Goal: Transaction & Acquisition: Download file/media

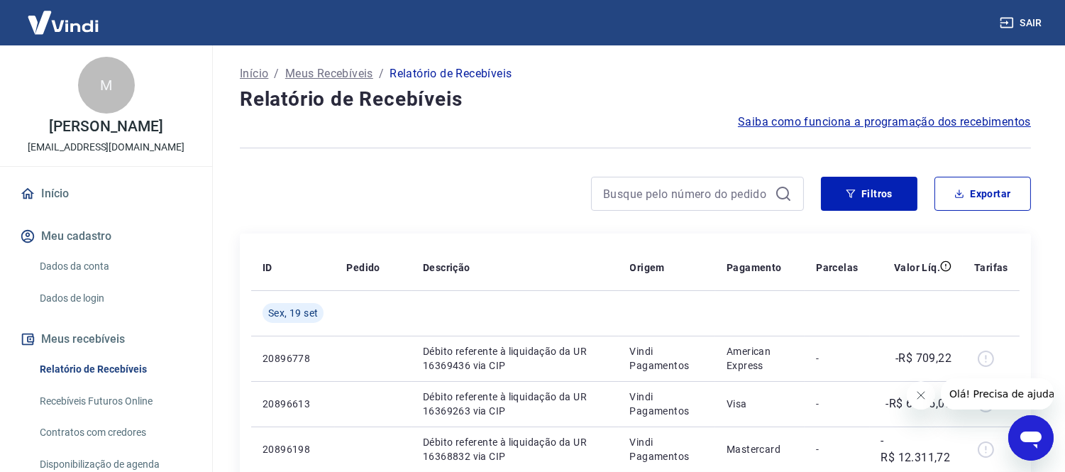
click at [340, 181] on div at bounding box center [522, 194] width 564 height 34
click at [864, 194] on button "Filtros" at bounding box center [869, 194] width 96 height 34
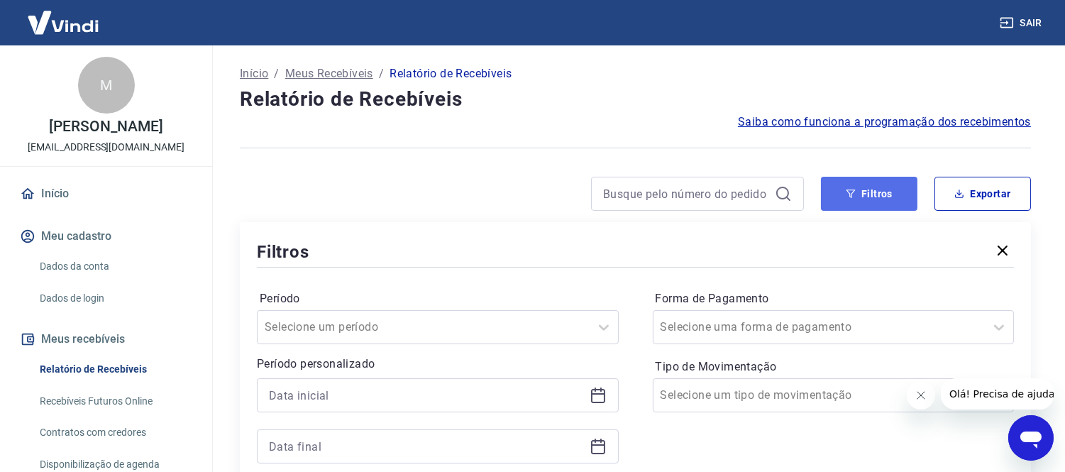
click at [875, 203] on button "Filtros" at bounding box center [869, 194] width 96 height 34
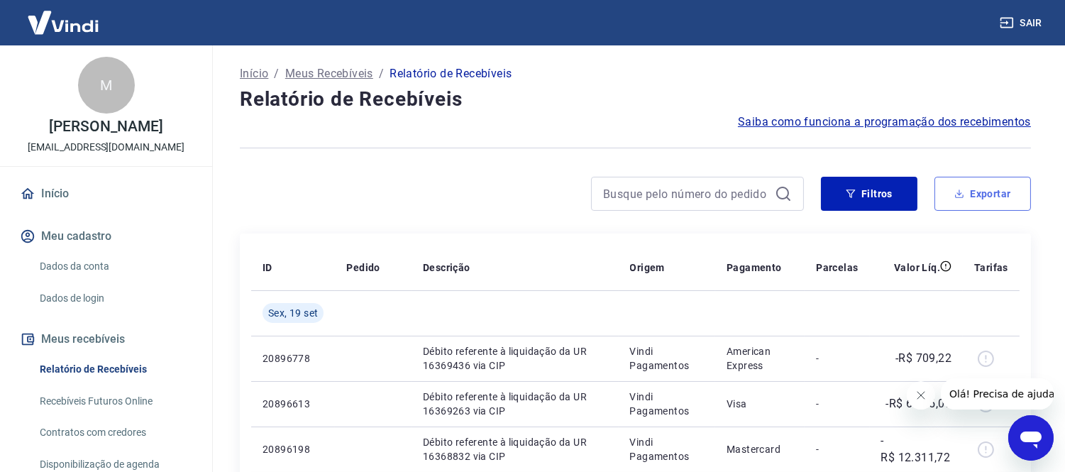
click at [991, 189] on button "Exportar" at bounding box center [982, 194] width 96 height 34
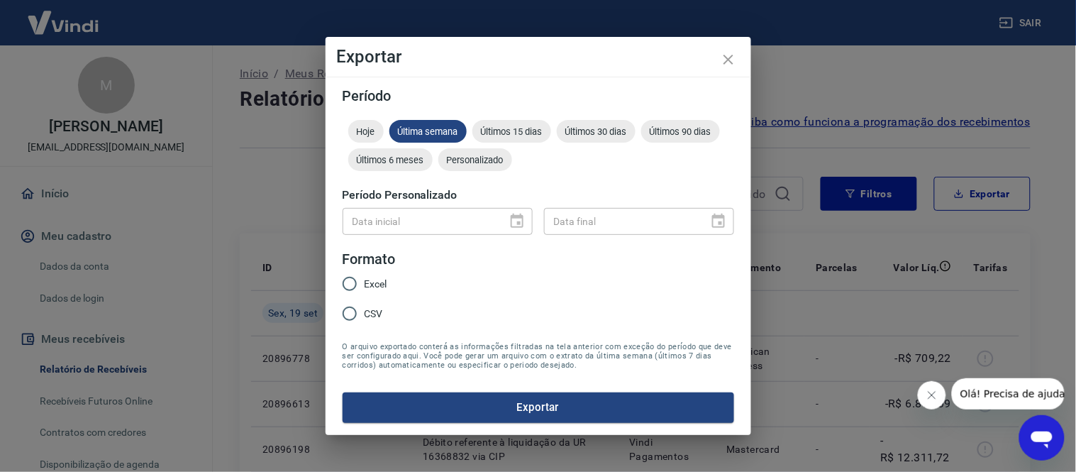
drag, startPoint x: 857, startPoint y: 263, endPoint x: 792, endPoint y: 200, distance: 90.3
click at [853, 256] on div "Exportar Período Hoje Última semana Últimos 15 dias Últimos 30 dias Últimos 90 …" at bounding box center [538, 236] width 1076 height 472
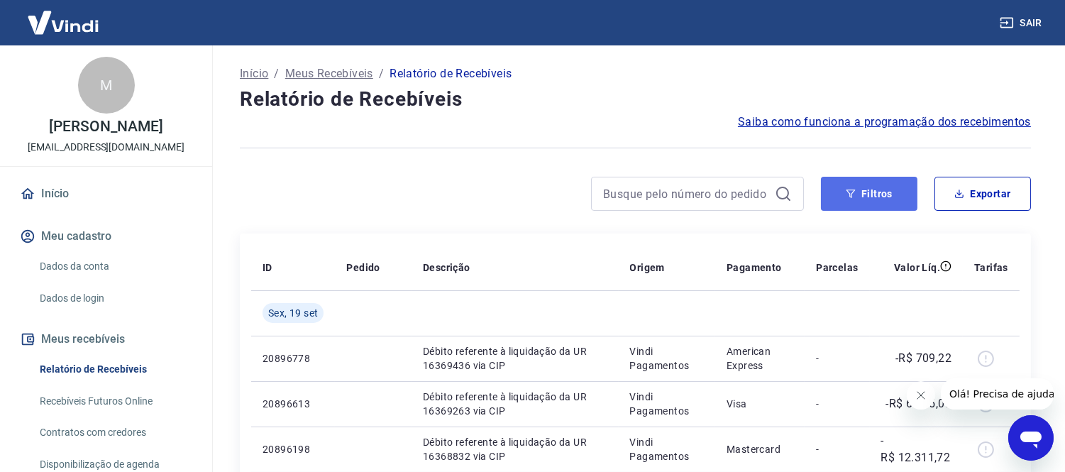
click at [823, 186] on button "Filtros" at bounding box center [869, 194] width 96 height 34
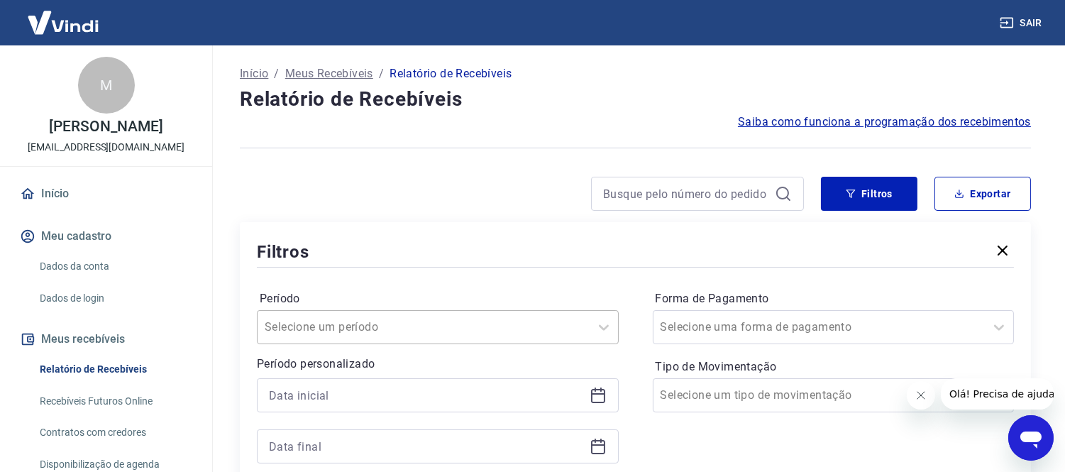
drag, startPoint x: 379, startPoint y: 413, endPoint x: 443, endPoint y: 338, distance: 98.6
click at [378, 413] on div at bounding box center [438, 420] width 362 height 85
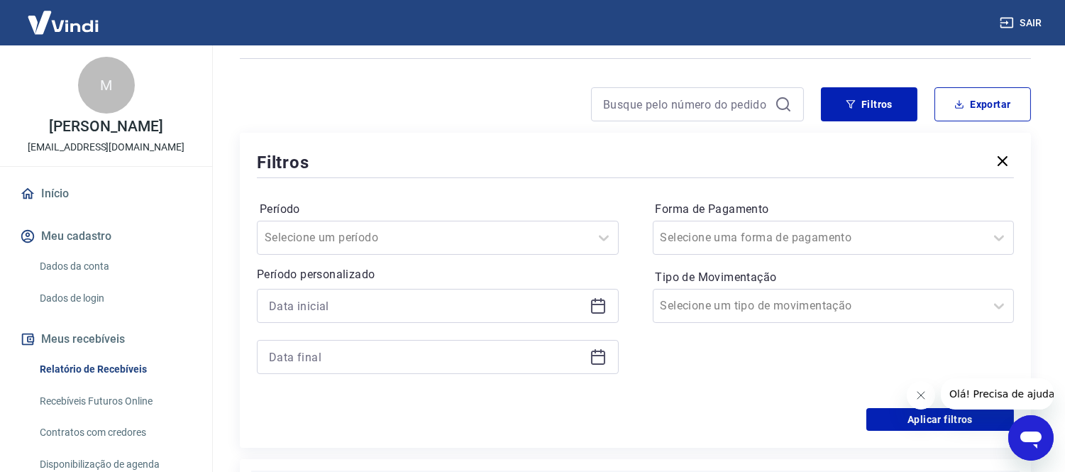
scroll to position [236, 0]
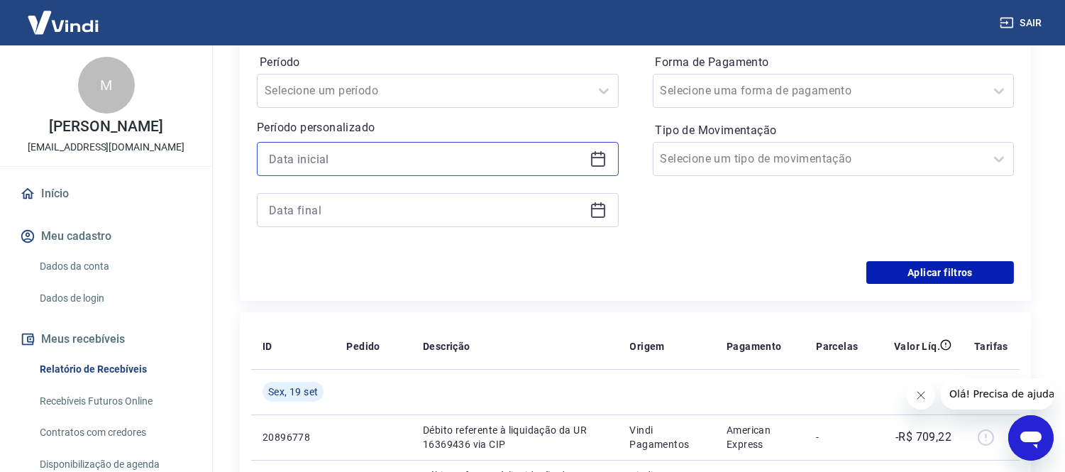
click at [383, 158] on input at bounding box center [426, 158] width 315 height 21
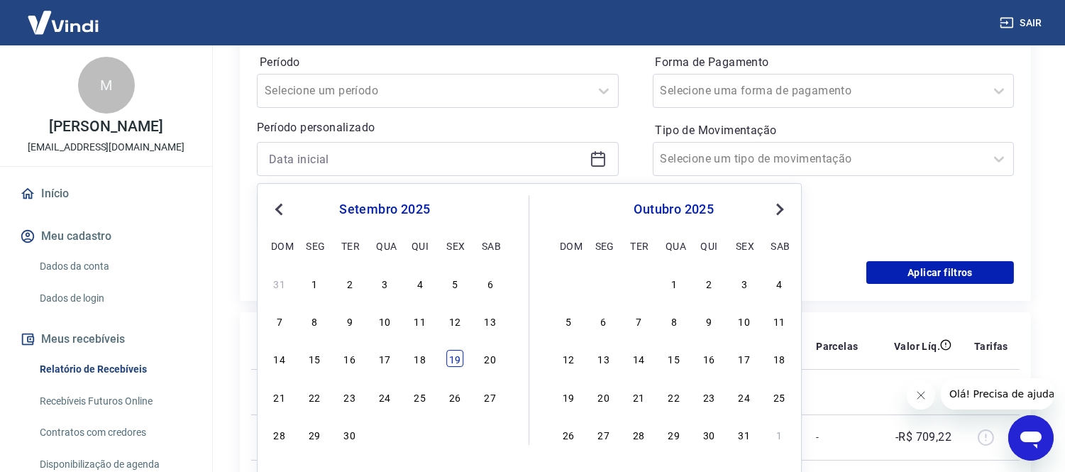
click at [455, 367] on div "19" at bounding box center [454, 358] width 17 height 17
type input "[DATE]"
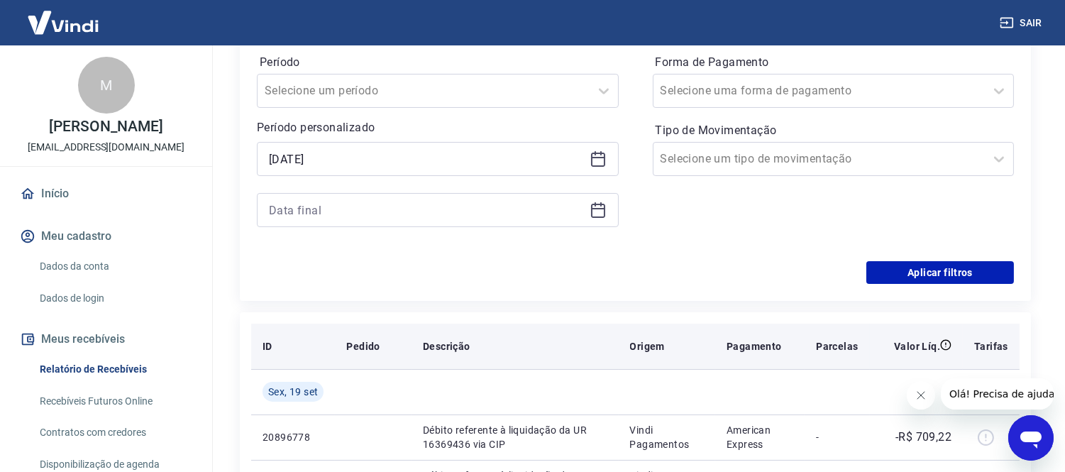
click at [455, 362] on th "Descrição" at bounding box center [514, 345] width 207 height 45
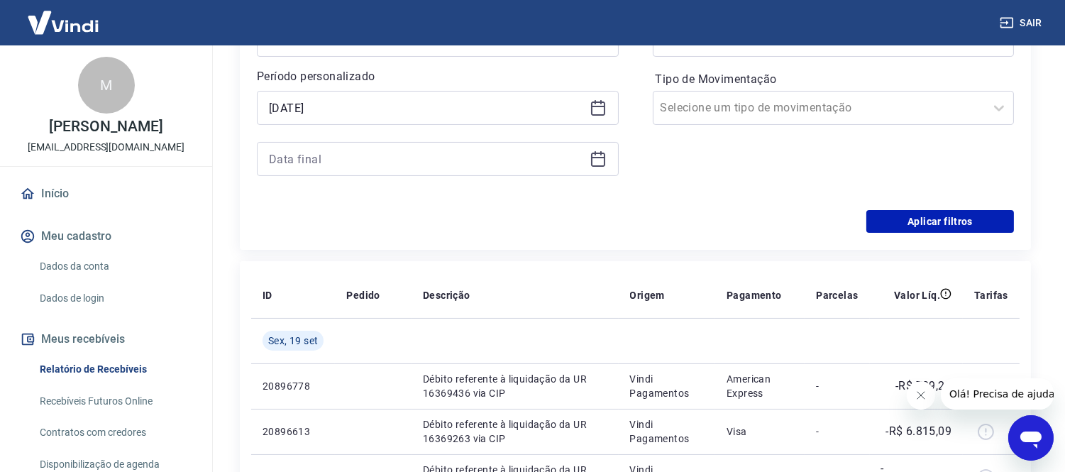
scroll to position [315, 0]
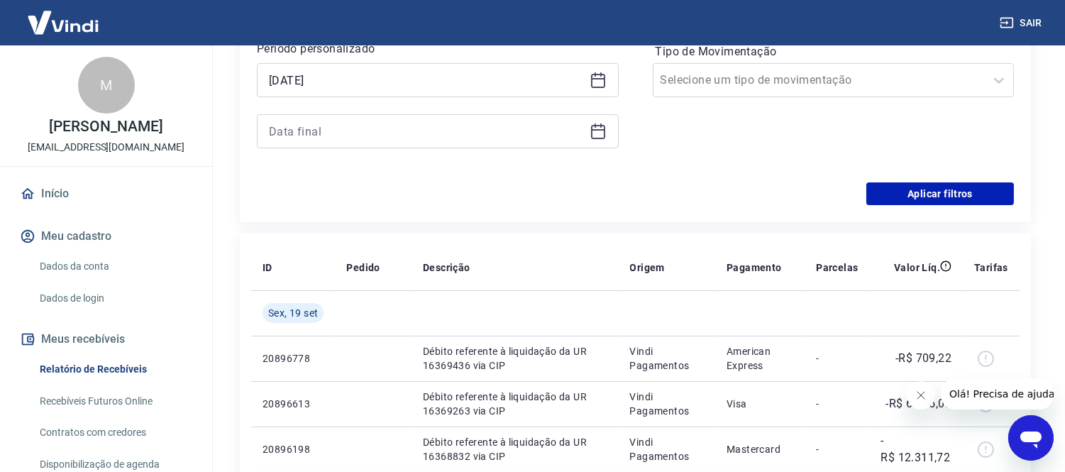
click at [597, 138] on icon at bounding box center [597, 131] width 17 height 17
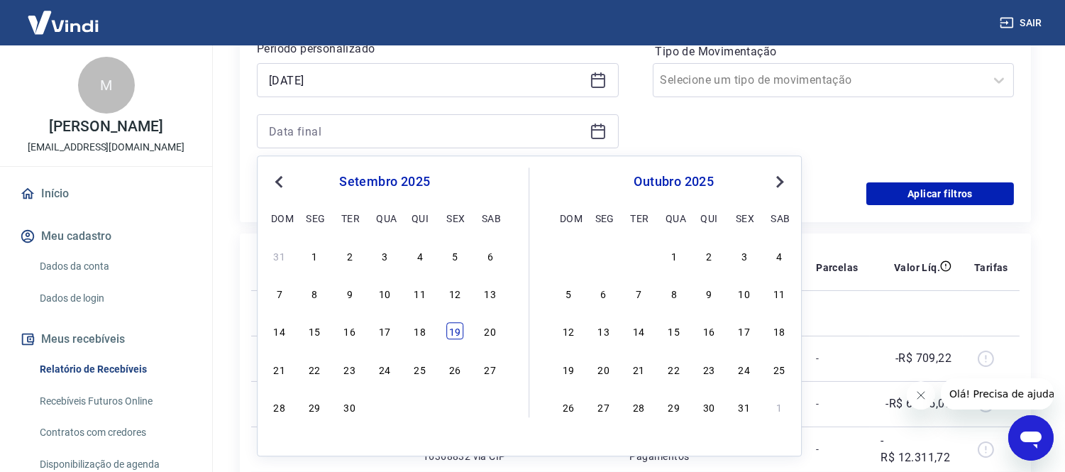
click at [457, 335] on div "19" at bounding box center [454, 331] width 17 height 17
type input "[DATE]"
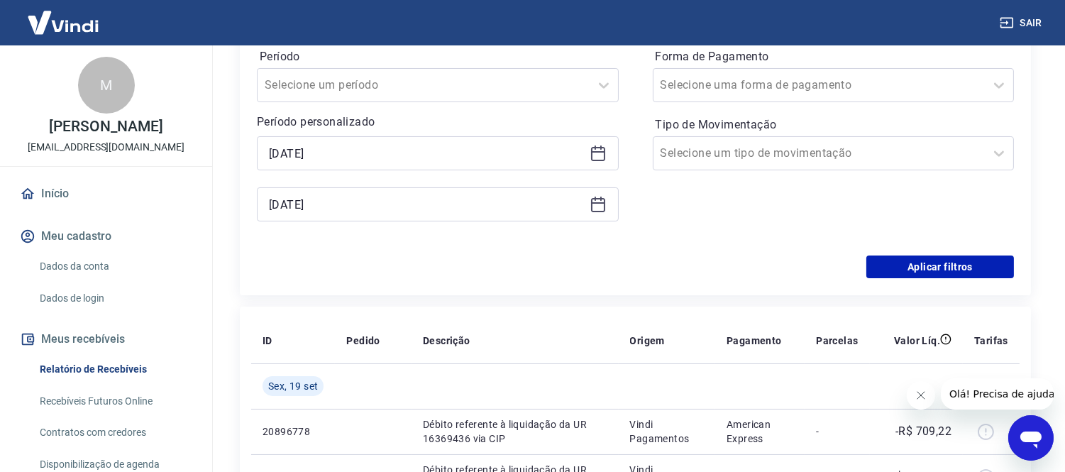
scroll to position [236, 0]
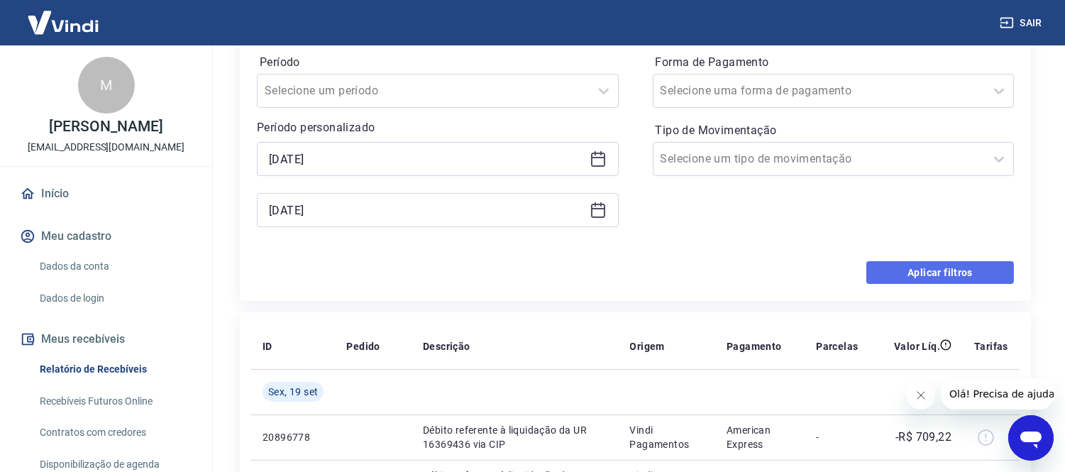
click at [883, 261] on button "Aplicar filtros" at bounding box center [940, 272] width 148 height 23
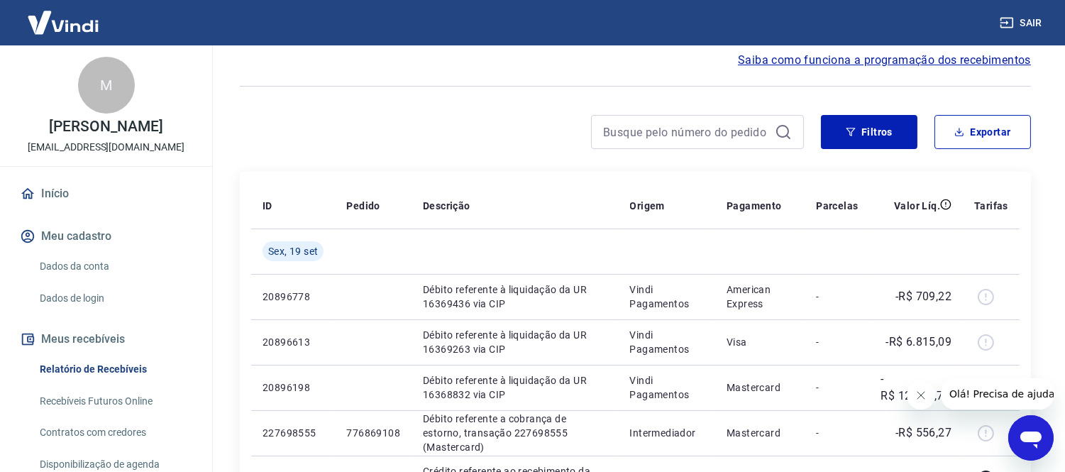
scroll to position [79, 0]
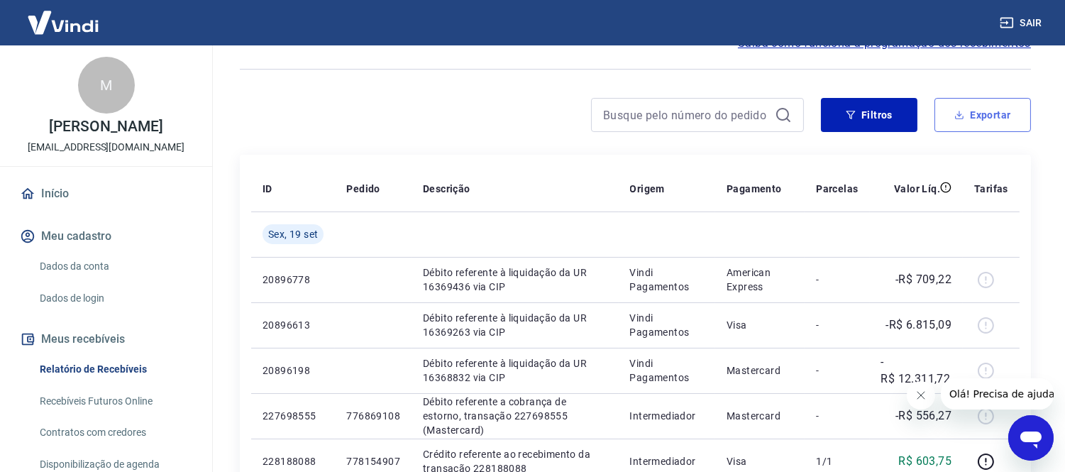
click at [965, 116] on button "Exportar" at bounding box center [982, 115] width 96 height 34
type input "[DATE]"
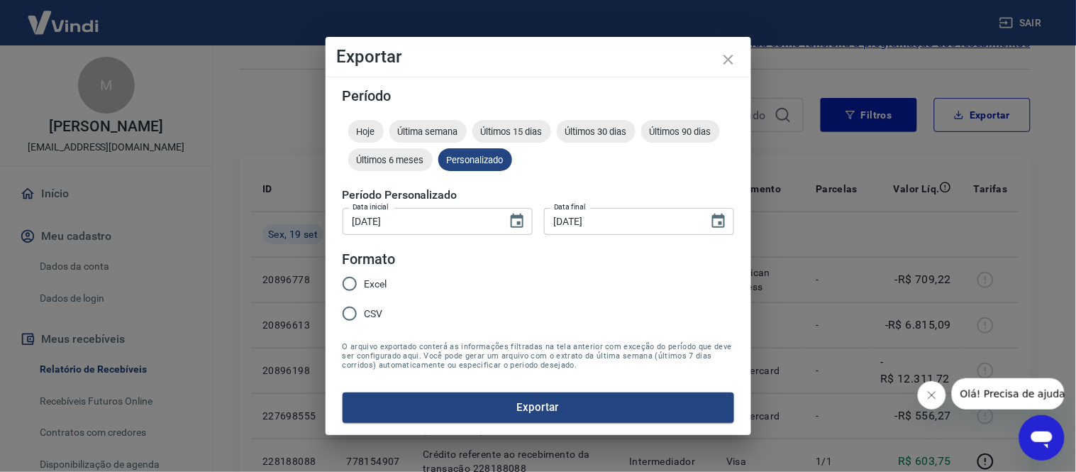
drag, startPoint x: 404, startPoint y: 279, endPoint x: 390, endPoint y: 284, distance: 15.3
click at [401, 279] on form "Período Hoje Última semana Últimos 15 dias Últimos 30 dias Últimos 90 dias Últi…" at bounding box center [539, 255] width 392 height 333
click at [390, 284] on div "Excel CSV" at bounding box center [371, 300] width 56 height 62
click at [380, 287] on span "Excel" at bounding box center [376, 284] width 23 height 15
click at [365, 287] on input "Excel" at bounding box center [350, 284] width 30 height 30
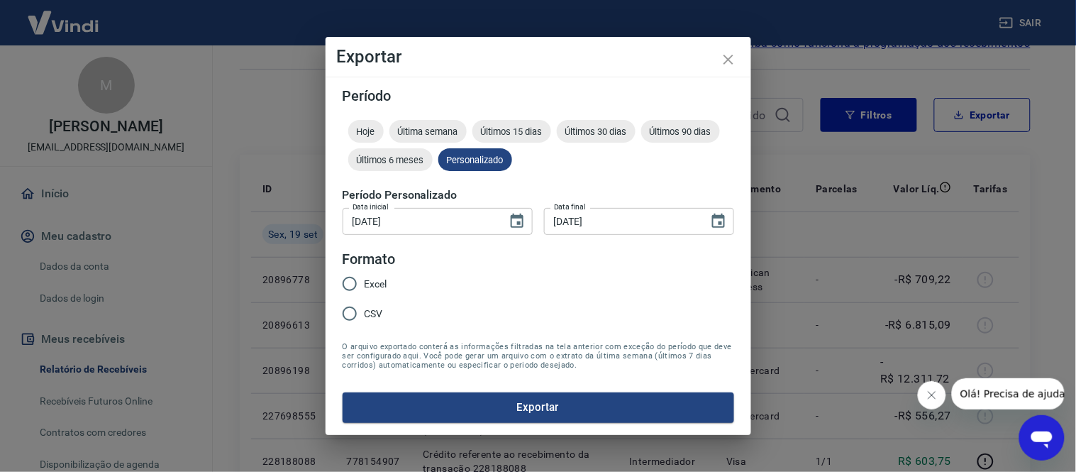
radio input "true"
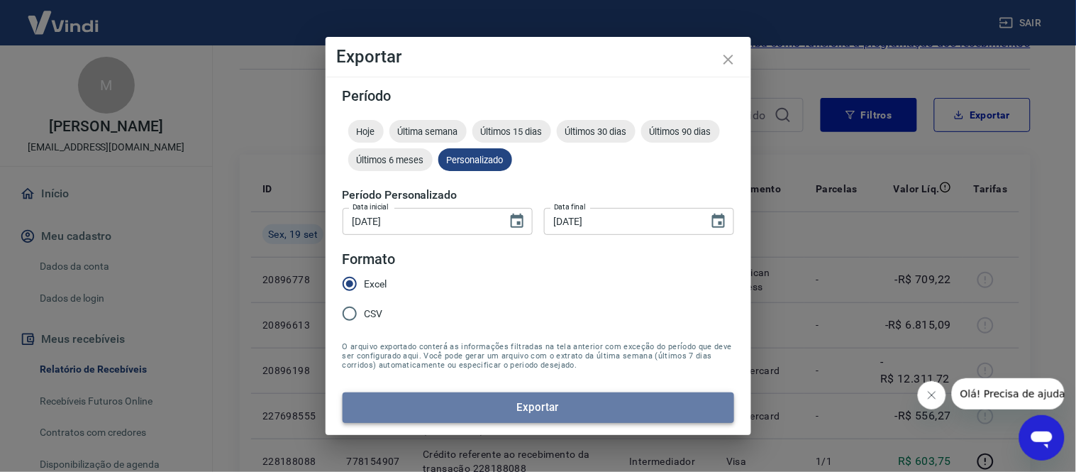
click at [592, 405] on button "Exportar" at bounding box center [539, 407] width 392 height 30
